Goal: Transaction & Acquisition: Purchase product/service

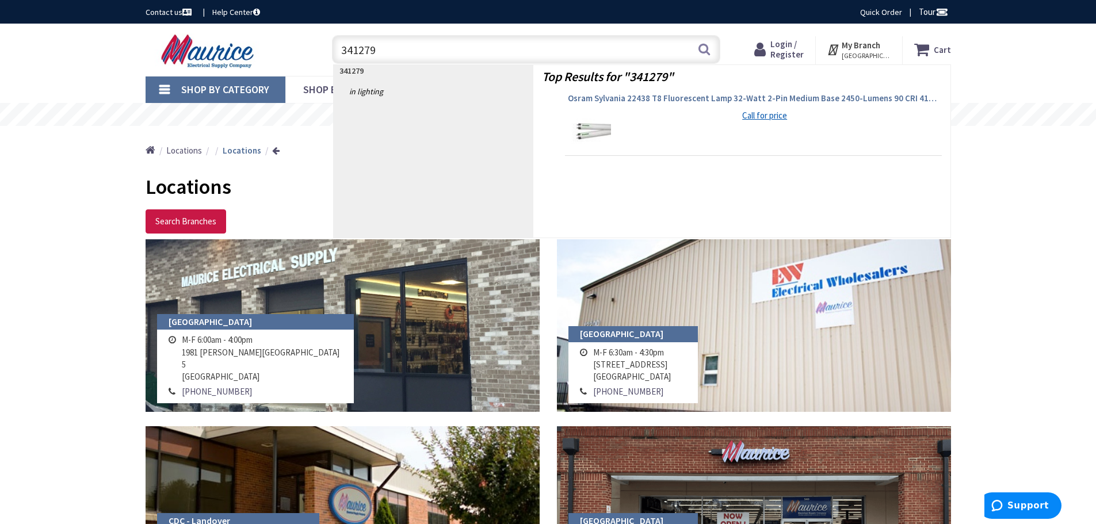
type input "341279"
click at [694, 99] on span "Osram Sylvania 22438 T8 Fluorescent Lamp 32-Watt 2-Pin Medium Base 2450-Lumens …" at bounding box center [753, 99] width 371 height 12
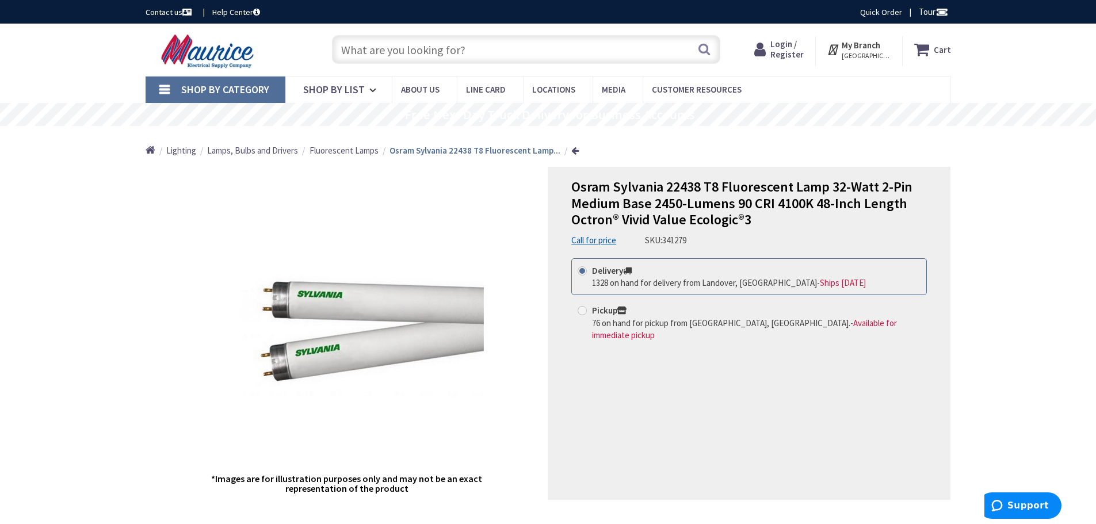
type input "[STREET_ADDRESS]"
